Goal: Information Seeking & Learning: Learn about a topic

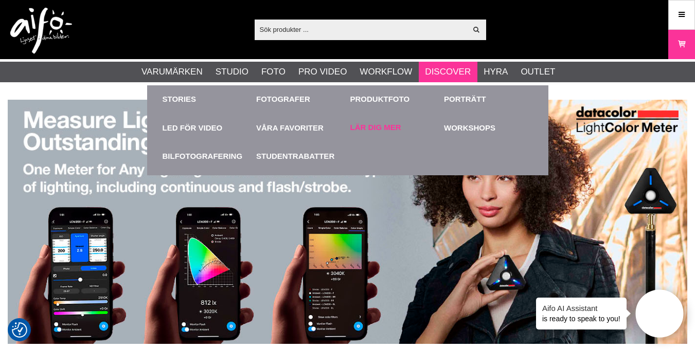
click at [378, 124] on link "Lär dig mer" at bounding box center [375, 128] width 51 height 12
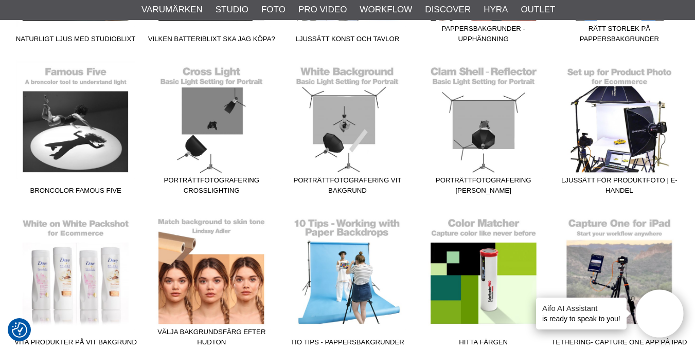
scroll to position [874, 0]
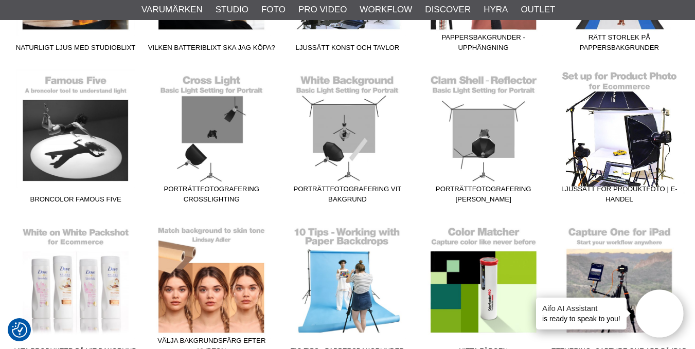
click at [601, 139] on link "Ljussätt för Produktfoto | E-handel" at bounding box center [620, 138] width 136 height 139
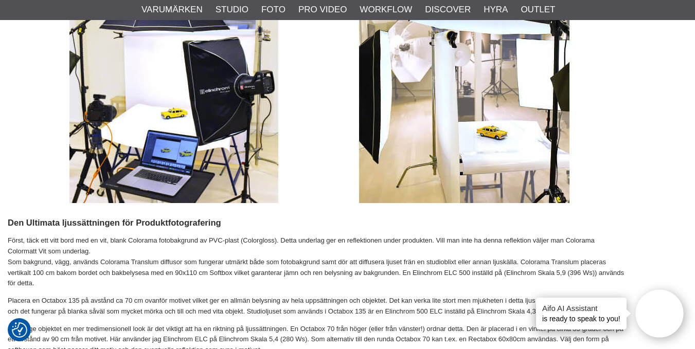
scroll to position [560, 0]
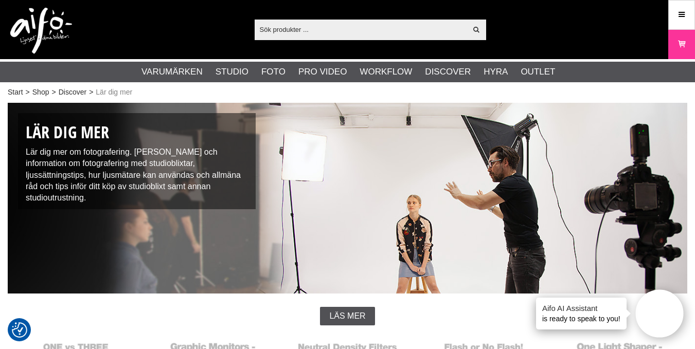
click at [268, 30] on input "text" at bounding box center [361, 29] width 212 height 15
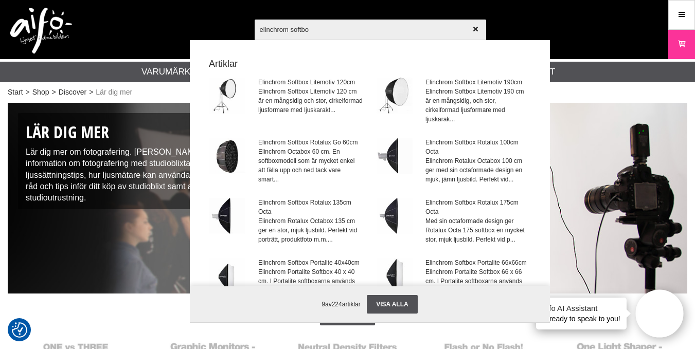
type input "elinchrom softbox"
